Goal: Information Seeking & Learning: Learn about a topic

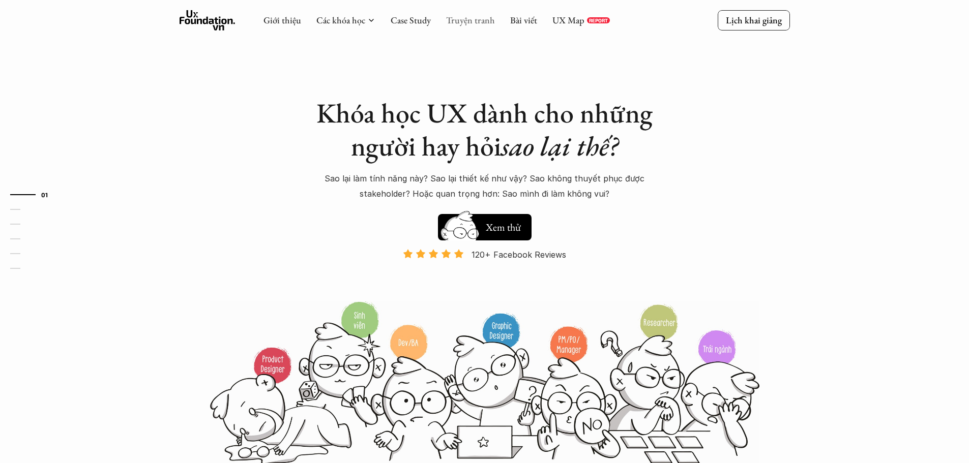
click at [450, 21] on link "Truyện tranh" at bounding box center [470, 20] width 49 height 12
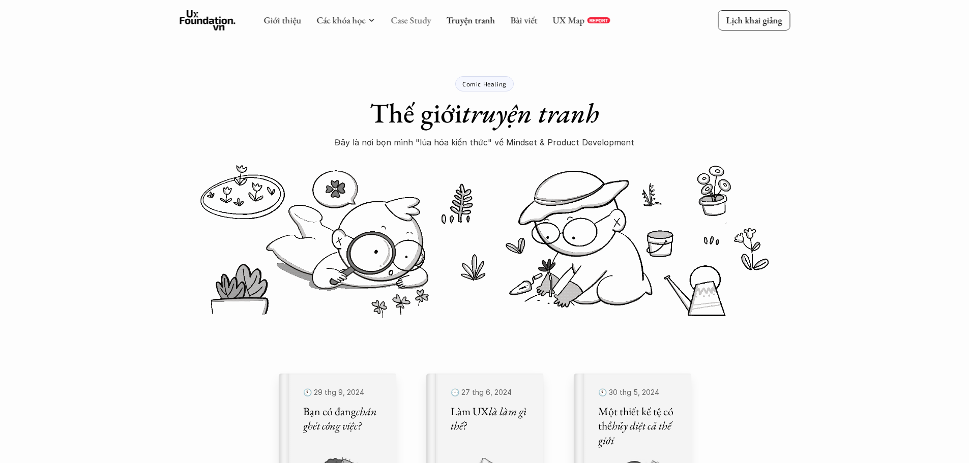
click at [421, 23] on link "Case Study" at bounding box center [411, 20] width 40 height 12
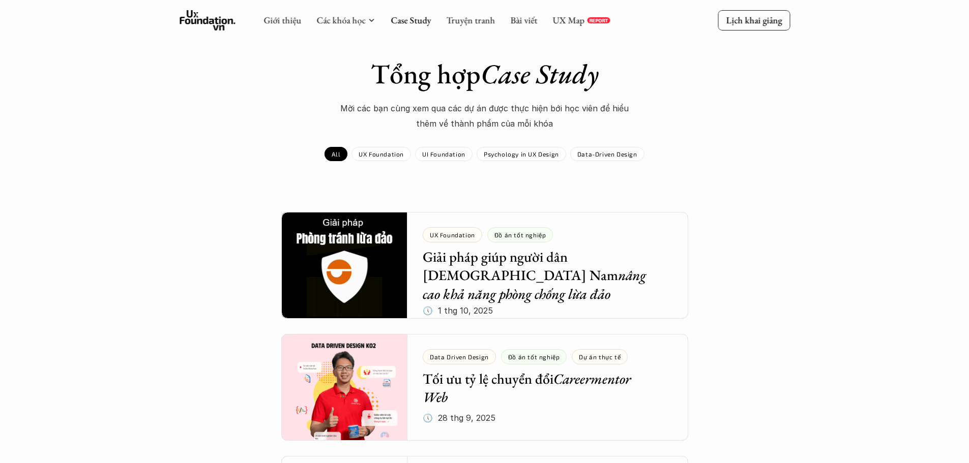
scroll to position [12, 0]
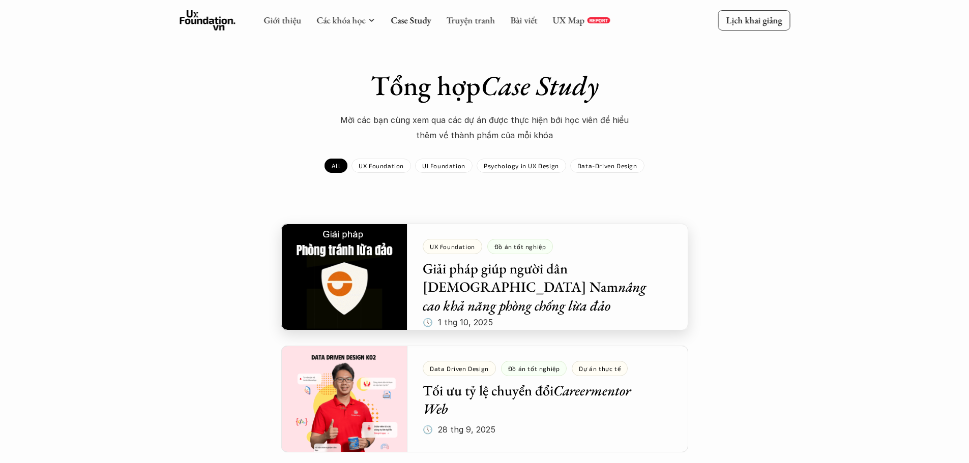
click at [354, 291] on div at bounding box center [484, 277] width 407 height 107
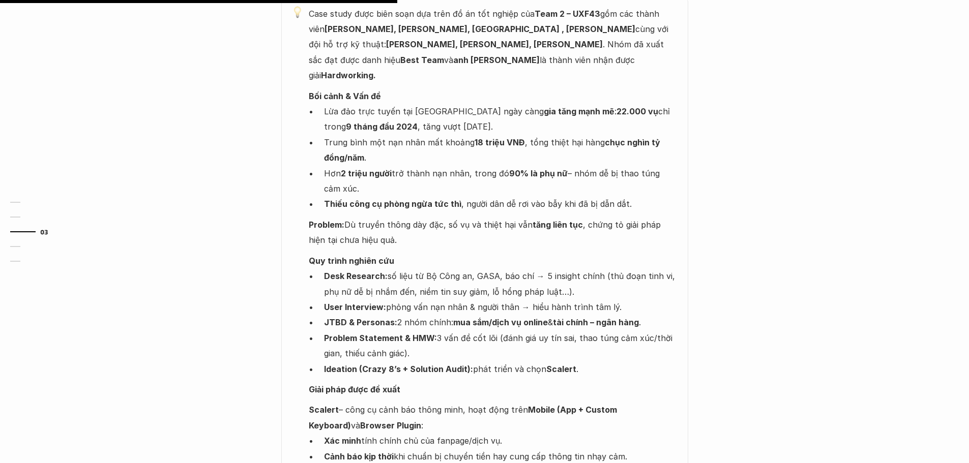
scroll to position [673, 0]
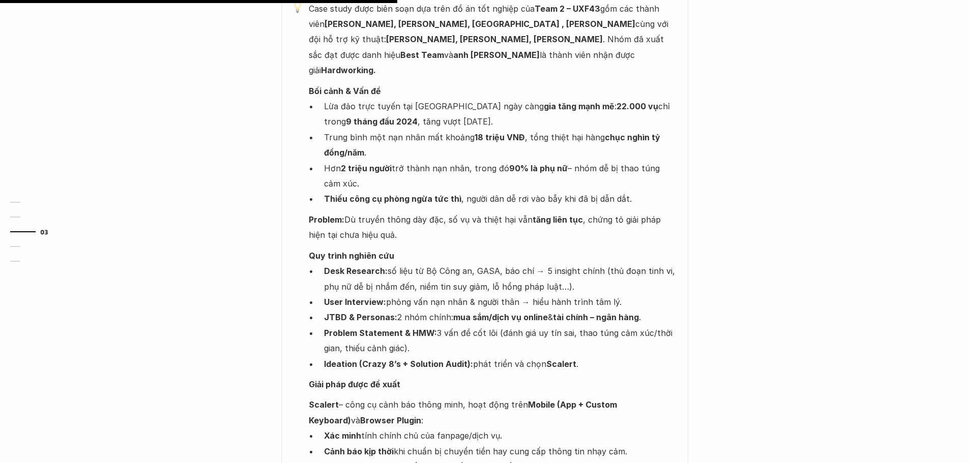
click at [553, 359] on strong "Scalert" at bounding box center [561, 364] width 30 height 10
click at [552, 334] on img at bounding box center [552, 332] width 13 height 13
click at [552, 377] on p "Giải pháp được đề xuất" at bounding box center [493, 384] width 369 height 15
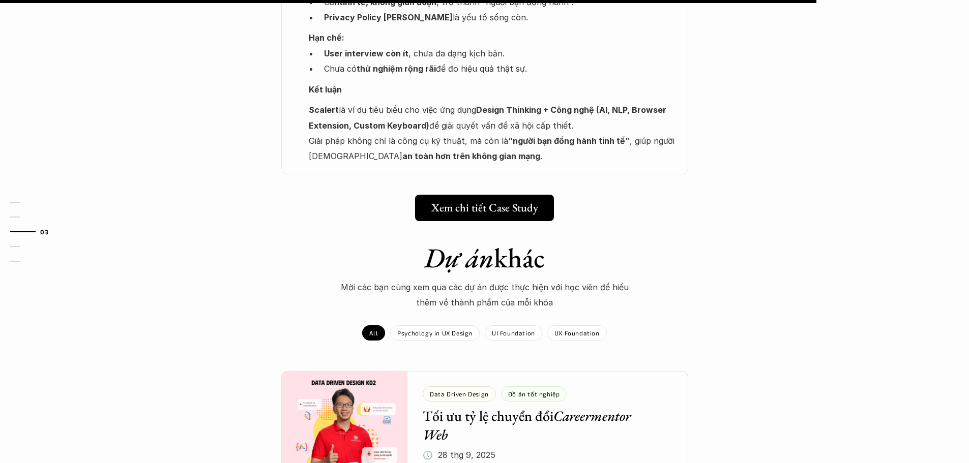
scroll to position [1382, 0]
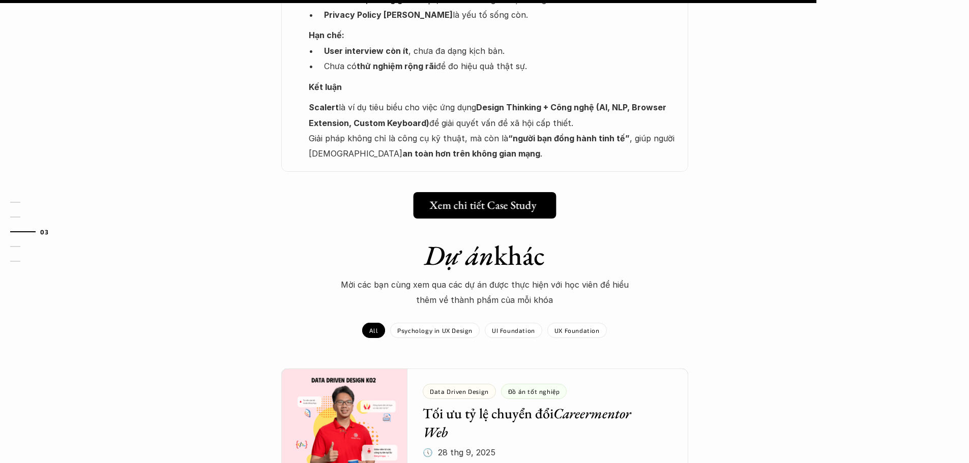
click at [504, 199] on h5 "Xem chi tiết Case Study" at bounding box center [482, 205] width 107 height 13
